Goal: Communication & Community: Ask a question

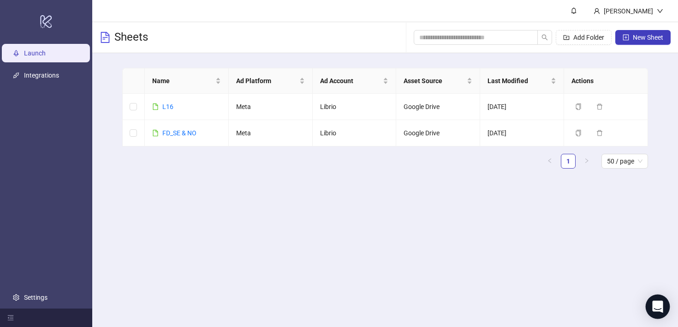
click at [653, 298] on div "Open Intercom Messenger" at bounding box center [658, 306] width 24 height 24
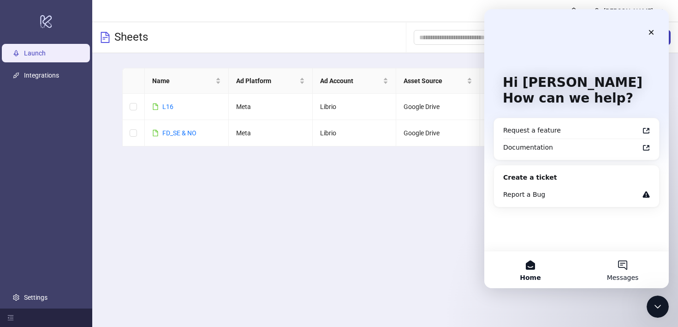
click at [636, 256] on button "Messages" at bounding box center [623, 269] width 92 height 37
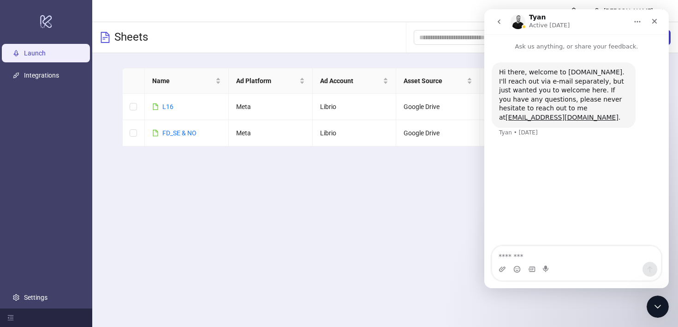
click at [538, 17] on h1 "Tyan" at bounding box center [537, 17] width 17 height 7
click at [516, 24] on img "Intercom messenger" at bounding box center [518, 21] width 15 height 15
click at [502, 21] on icon "go back" at bounding box center [499, 21] width 7 height 7
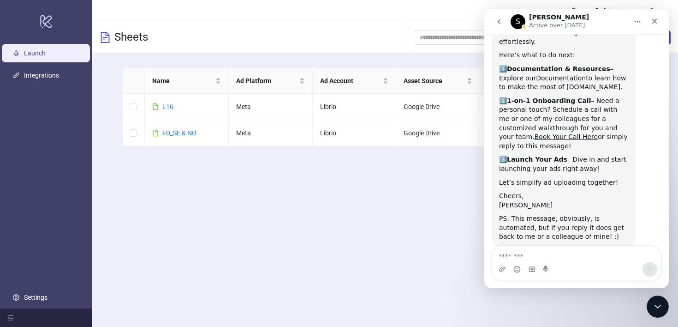
scroll to position [73, 0]
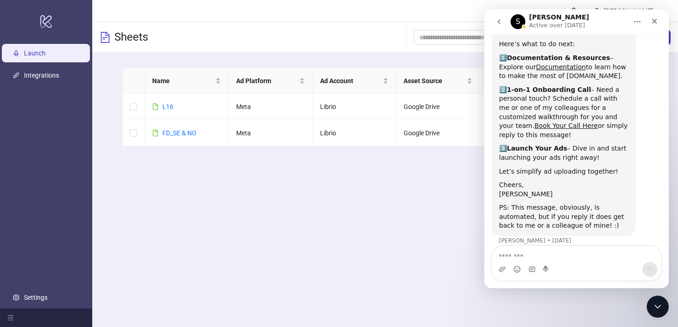
click at [497, 26] on button "go back" at bounding box center [499, 22] width 18 height 18
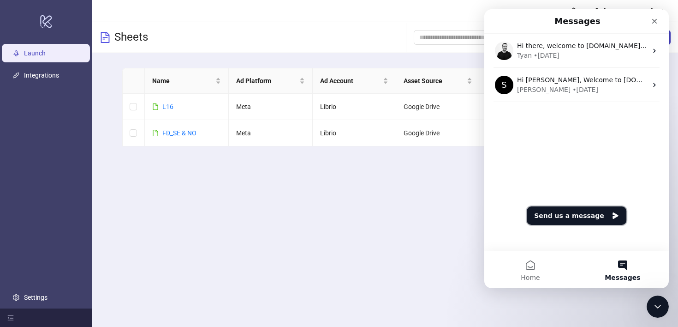
click at [576, 213] on button "Send us a message" at bounding box center [577, 215] width 100 height 18
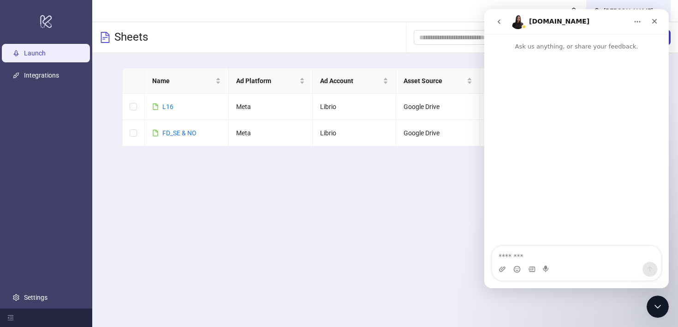
type textarea "*"
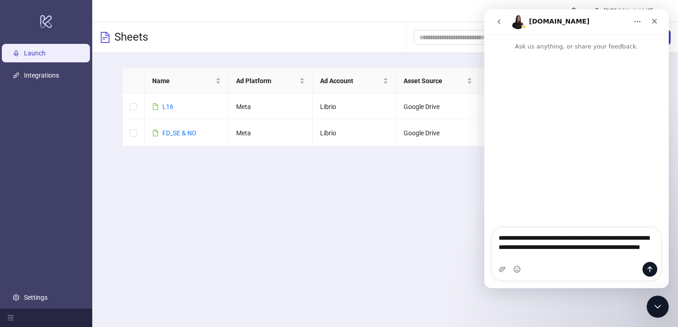
type textarea "**********"
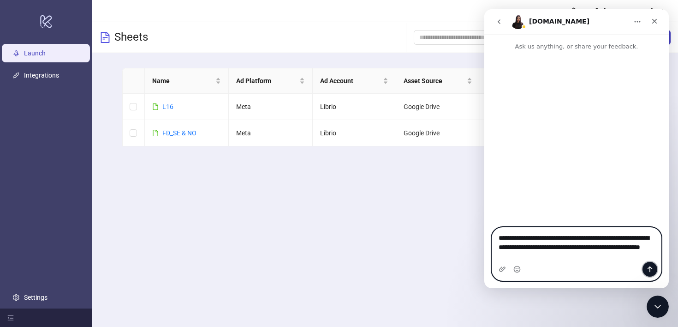
click at [655, 266] on button "Send a message…" at bounding box center [650, 269] width 15 height 15
